Goal: Information Seeking & Learning: Stay updated

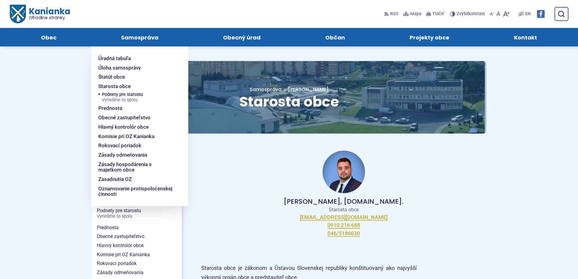
scroll to position [607, 0]
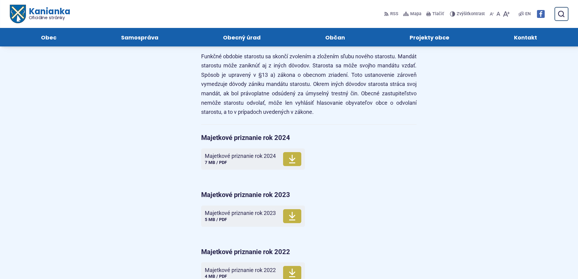
click at [47, 15] on span "Oficiálne stránky" at bounding box center [50, 17] width 42 height 4
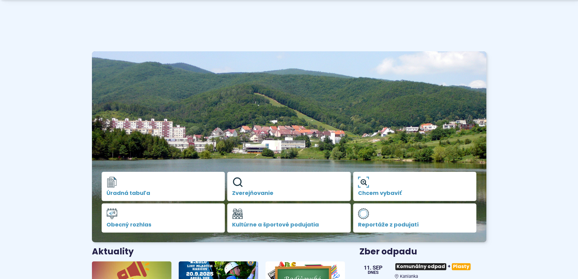
scroll to position [121, 0]
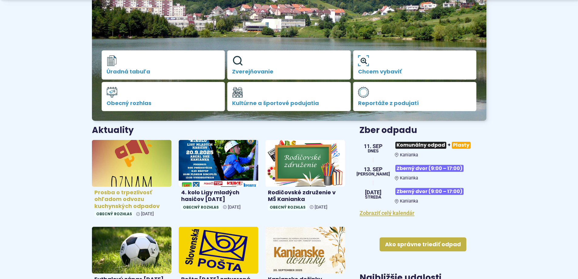
click at [134, 169] on img at bounding box center [132, 163] width 92 height 54
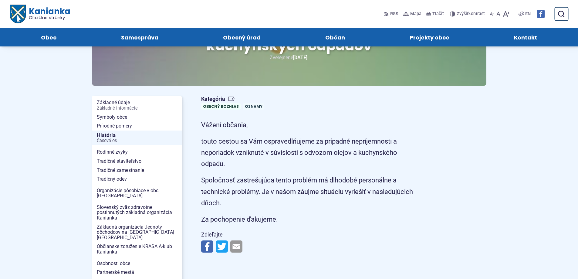
scroll to position [61, 0]
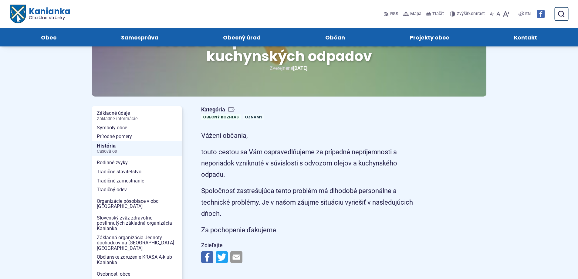
click at [206, 259] on img at bounding box center [207, 257] width 12 height 12
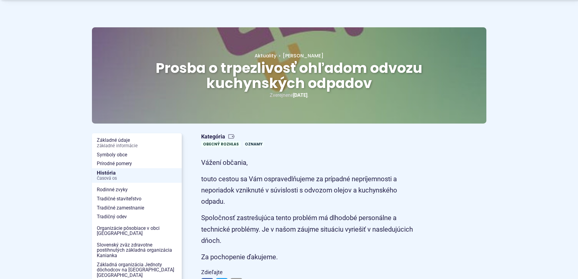
scroll to position [61, 0]
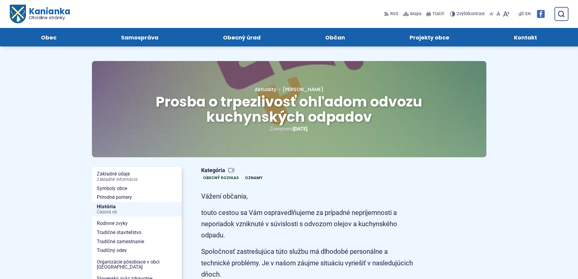
click at [32, 10] on span "Kanianka Oficiálne stránky" at bounding box center [48, 13] width 44 height 13
